Goal: Transaction & Acquisition: Purchase product/service

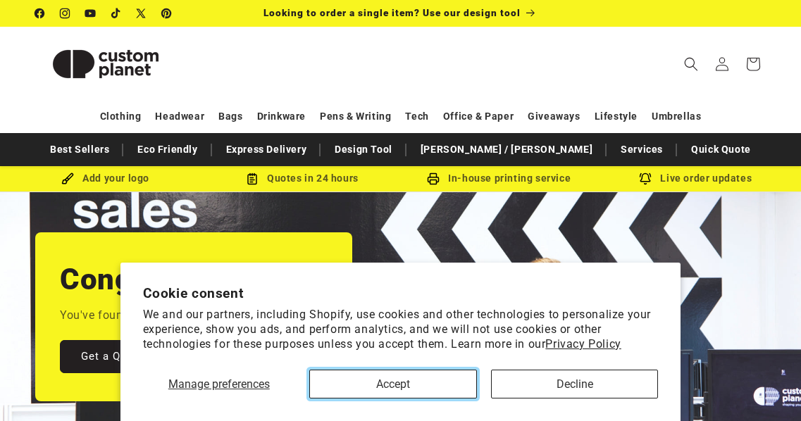
click at [417, 393] on button "Accept" at bounding box center [393, 384] width 168 height 29
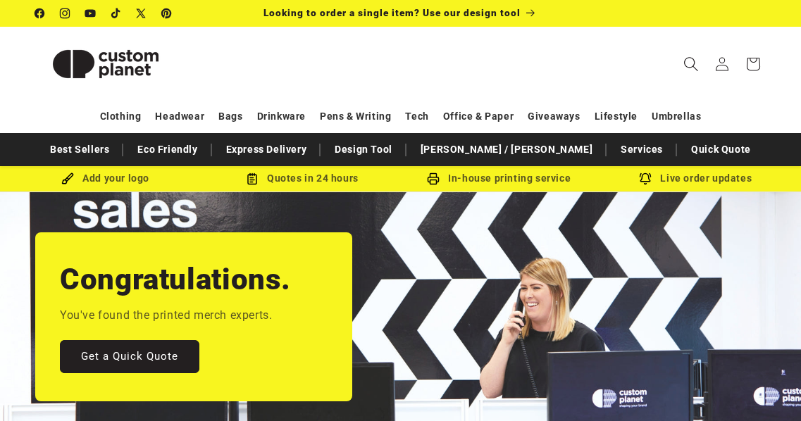
click at [693, 61] on icon "Search" at bounding box center [690, 63] width 15 height 15
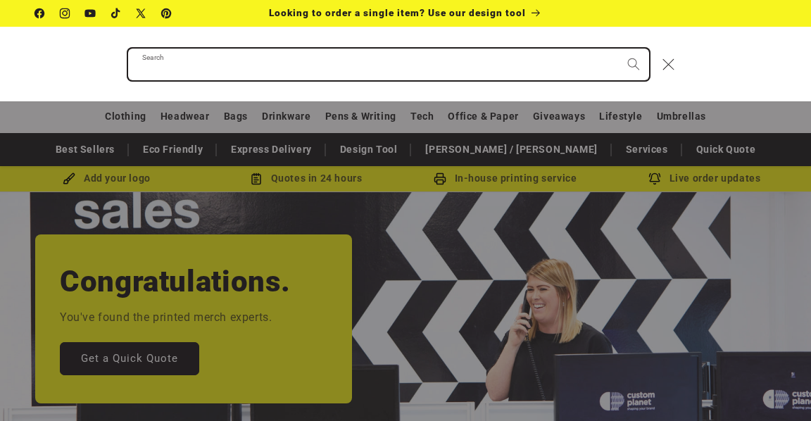
click at [288, 62] on input "Search" at bounding box center [388, 65] width 521 height 32
type input "*******"
click at [618, 49] on button "Search" at bounding box center [633, 64] width 31 height 31
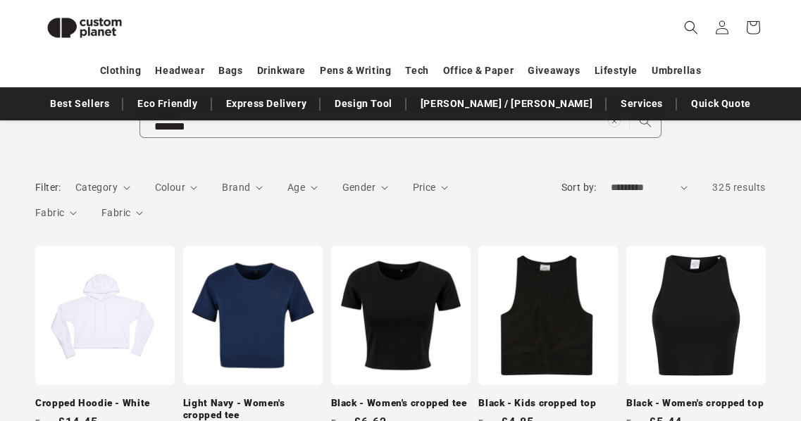
scroll to position [151, 0]
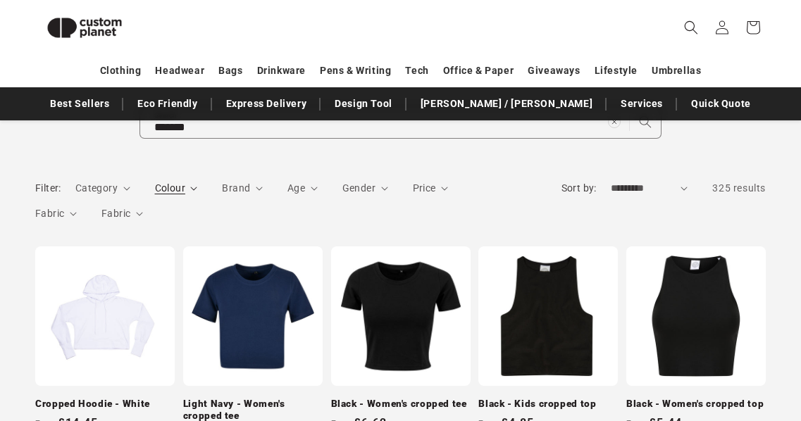
click at [180, 185] on span "Colour" at bounding box center [170, 187] width 30 height 11
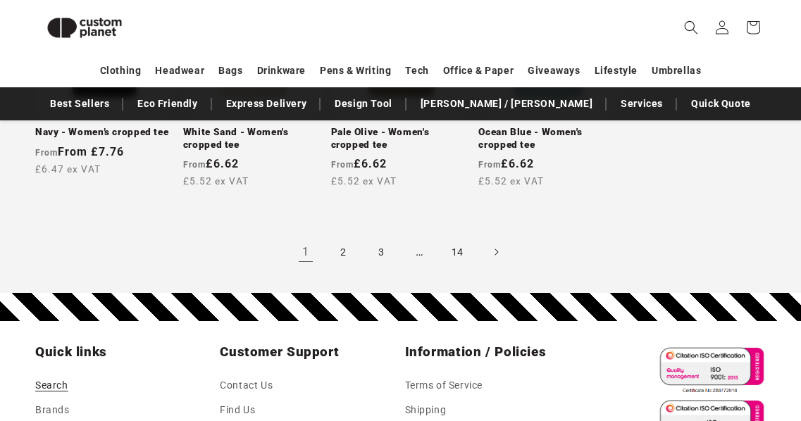
scroll to position [1157, 0]
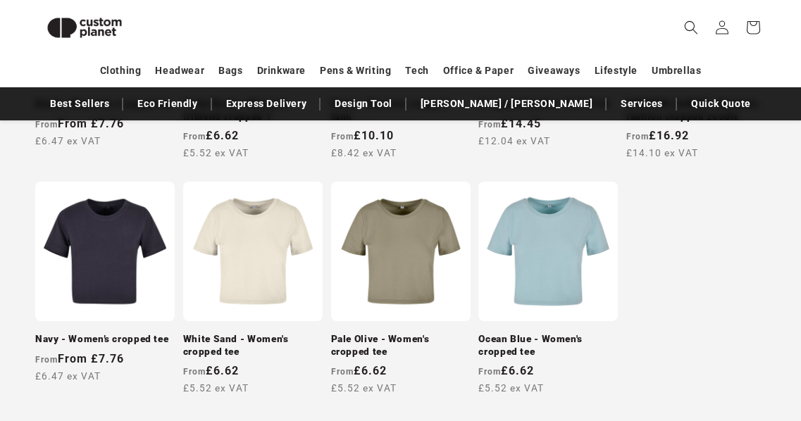
click at [275, 333] on link "White Sand - Women's cropped tee" at bounding box center [252, 345] width 139 height 25
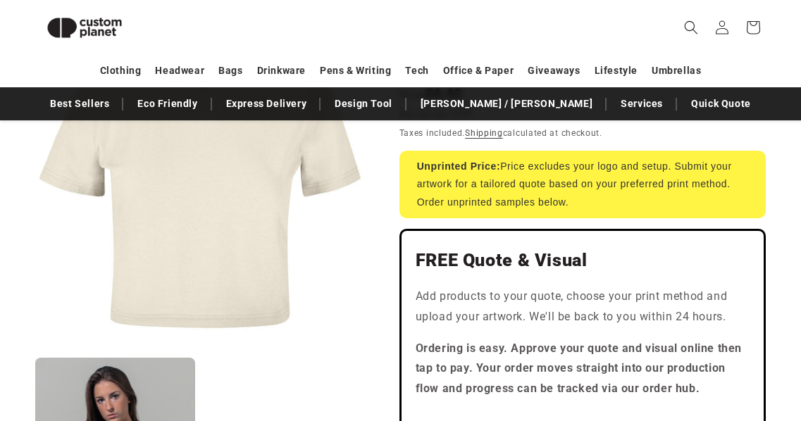
scroll to position [697, 0]
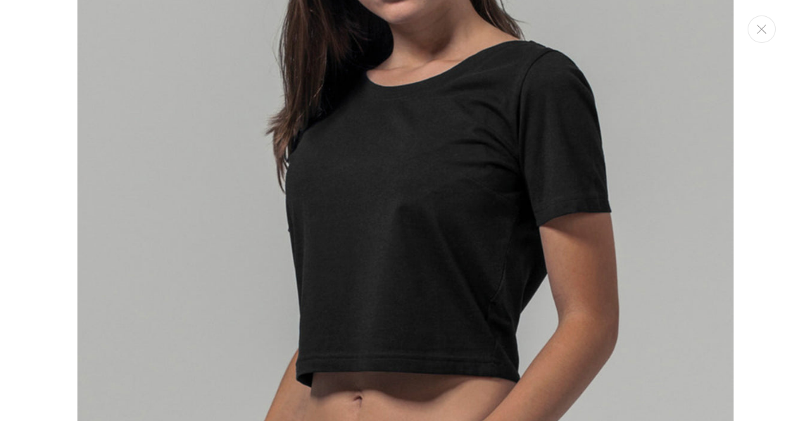
scroll to position [930, 0]
click at [769, 24] on button "Close" at bounding box center [762, 28] width 28 height 27
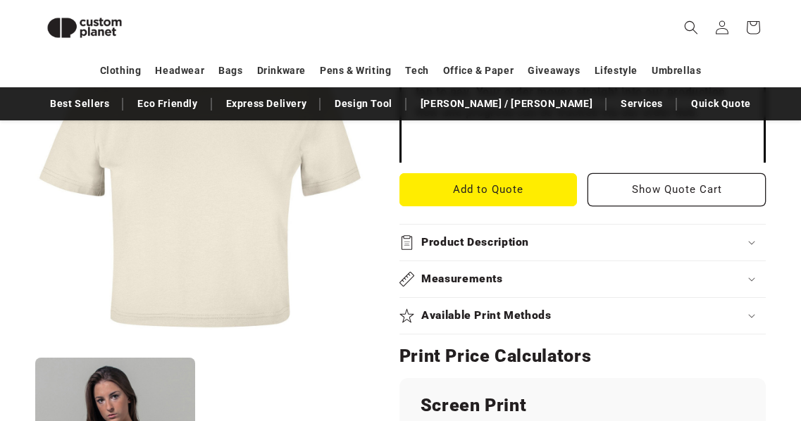
scroll to position [552, 0]
click at [499, 239] on h2 "Product Description" at bounding box center [475, 242] width 108 height 15
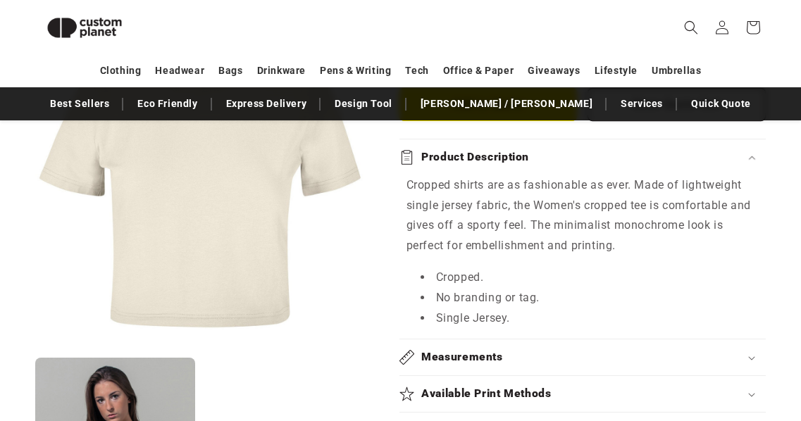
scroll to position [635, 0]
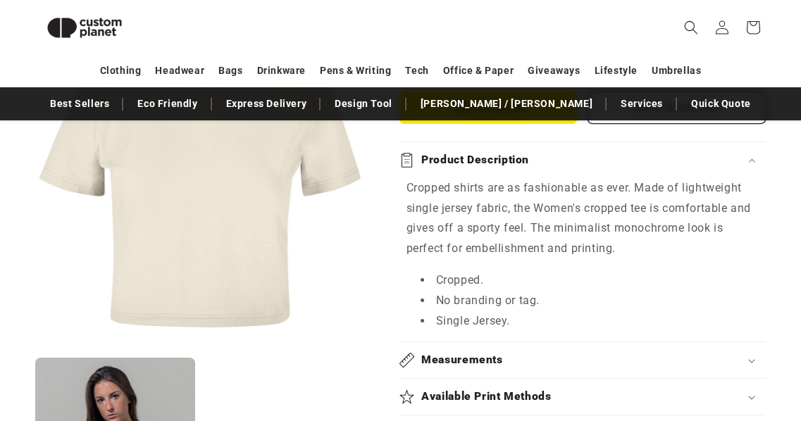
click at [754, 161] on icon at bounding box center [751, 160] width 7 height 4
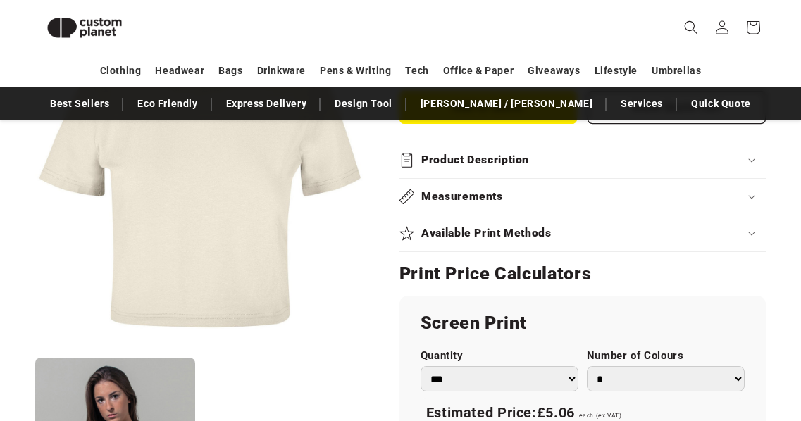
click at [754, 161] on icon at bounding box center [751, 160] width 7 height 4
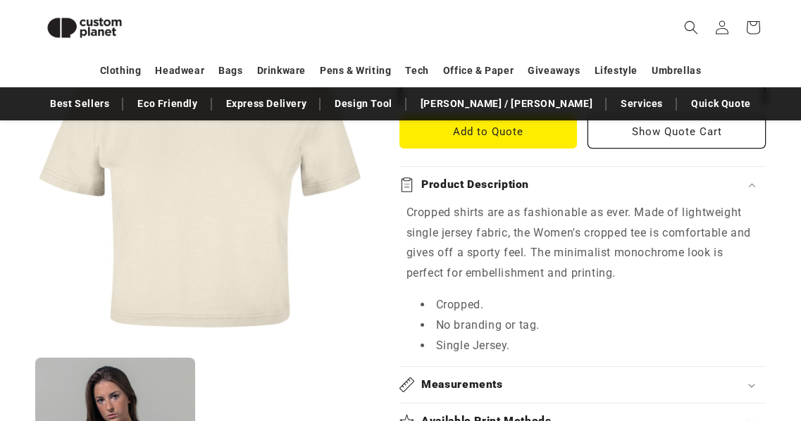
scroll to position [11, 0]
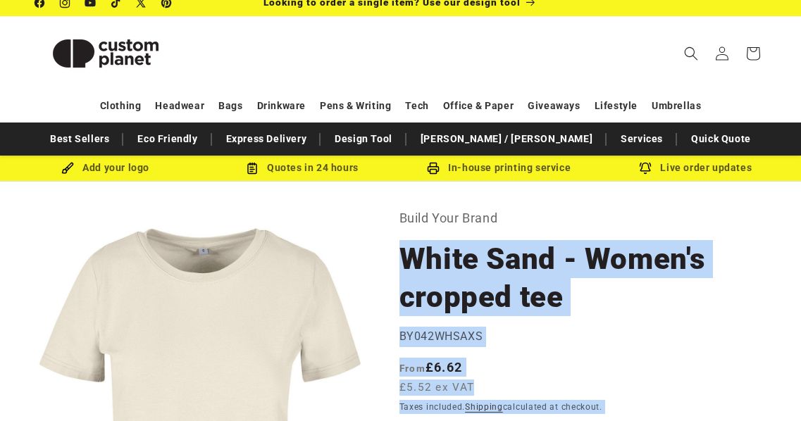
drag, startPoint x: 408, startPoint y: 256, endPoint x: 561, endPoint y: 292, distance: 157.2
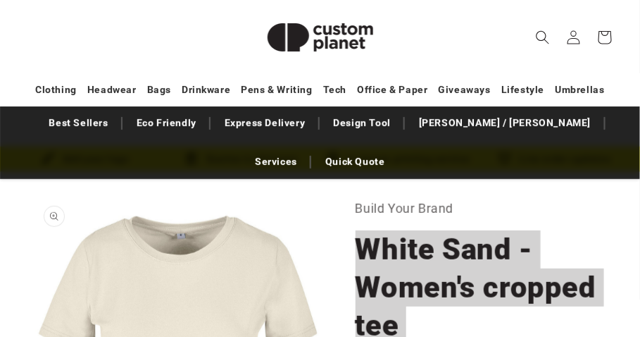
scroll to position [61, 0]
